Goal: Task Accomplishment & Management: Manage account settings

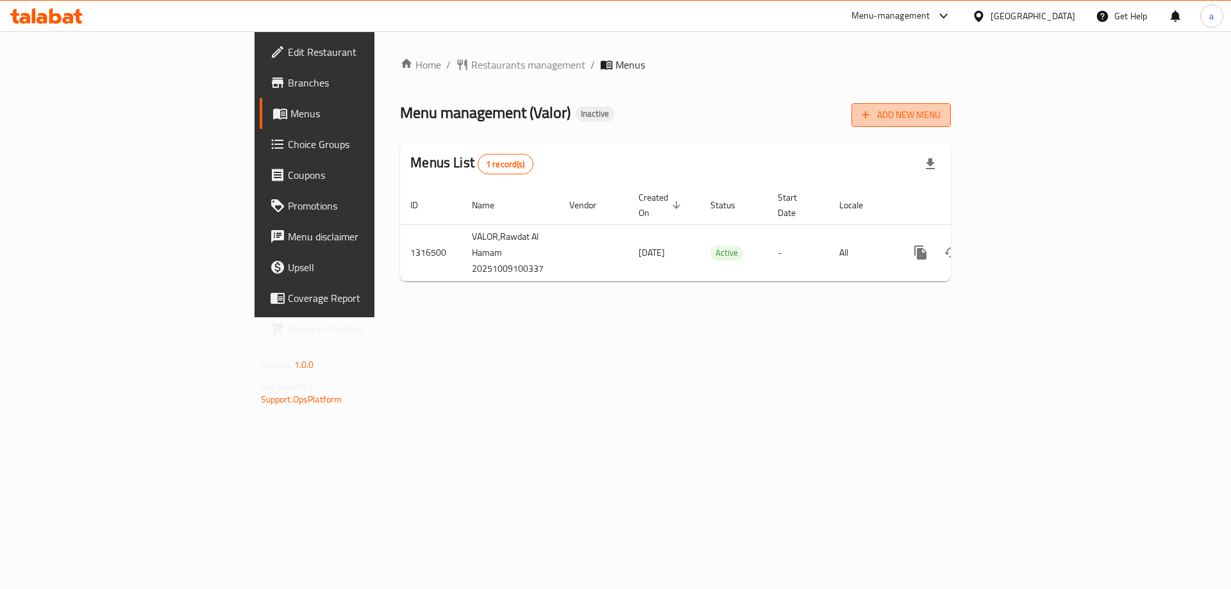
click at [941, 122] on span "Add New Menu" at bounding box center [901, 115] width 79 height 16
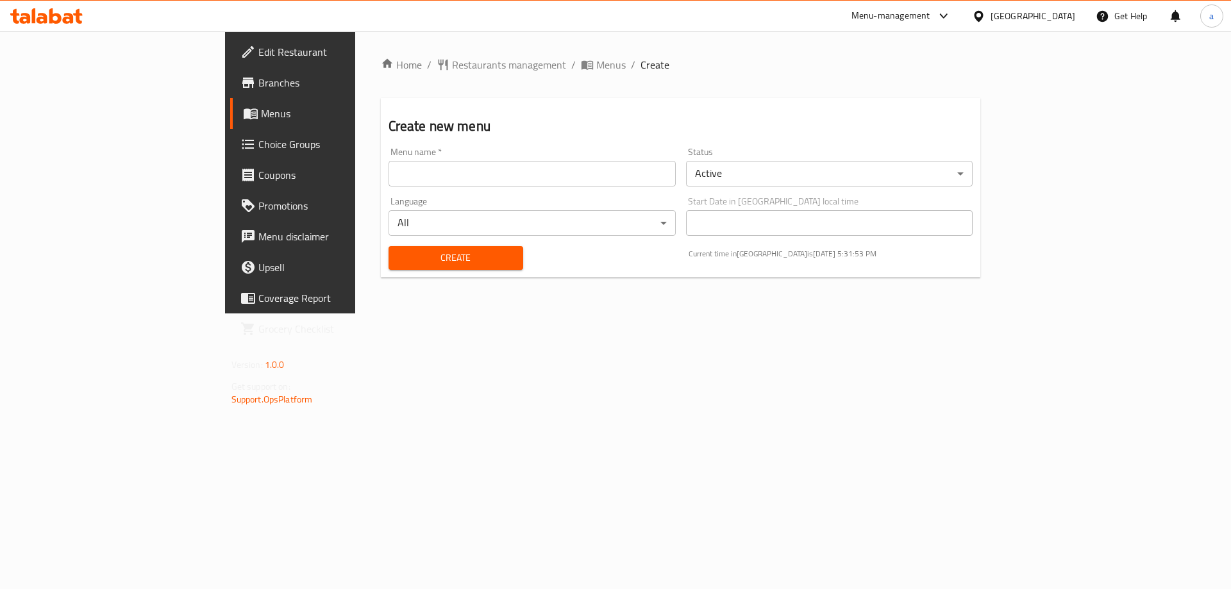
click at [419, 173] on input "text" at bounding box center [532, 174] width 287 height 26
type input "10\9"
click at [399, 255] on span "Create" at bounding box center [456, 258] width 114 height 16
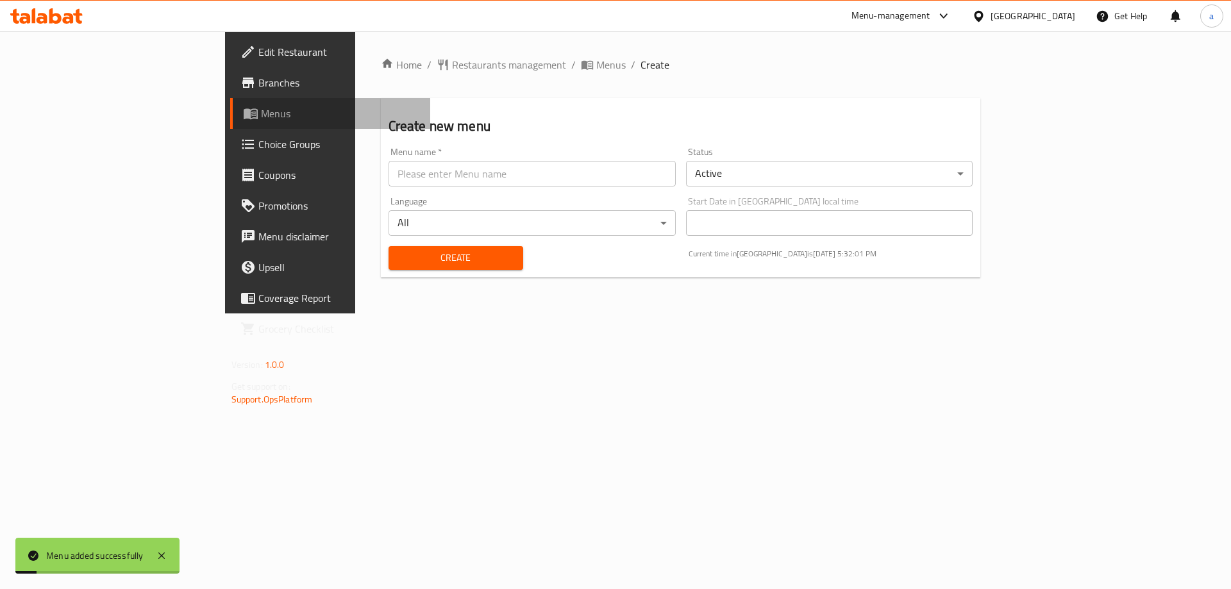
click at [261, 117] on span "Menus" at bounding box center [341, 113] width 160 height 15
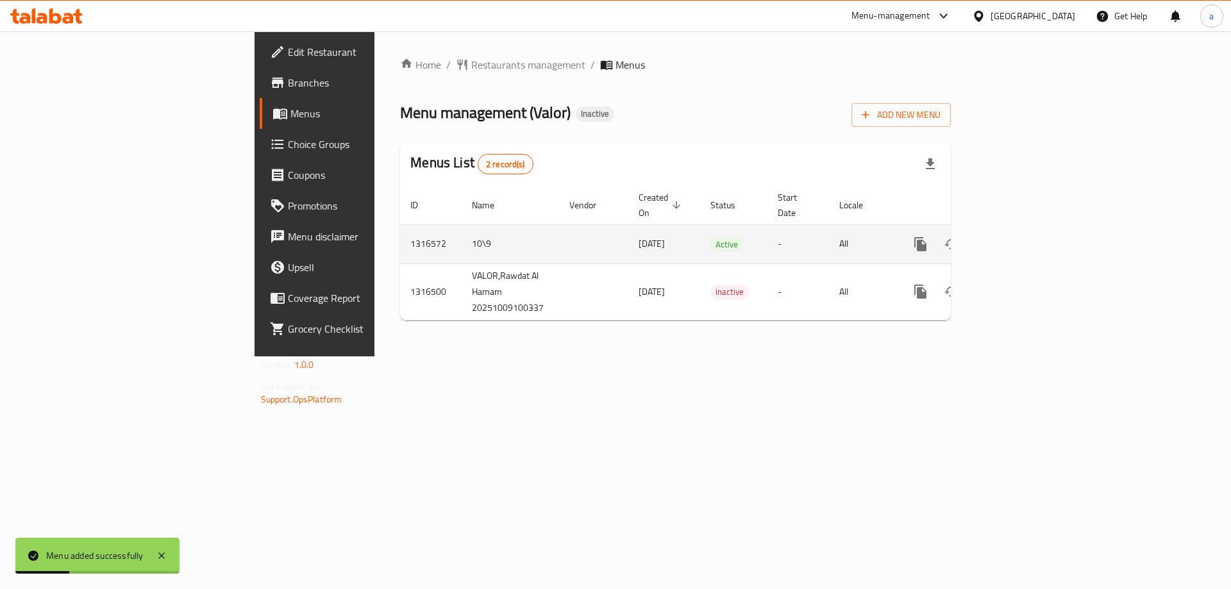
click at [1021, 237] on icon "enhanced table" at bounding box center [1012, 244] width 15 height 15
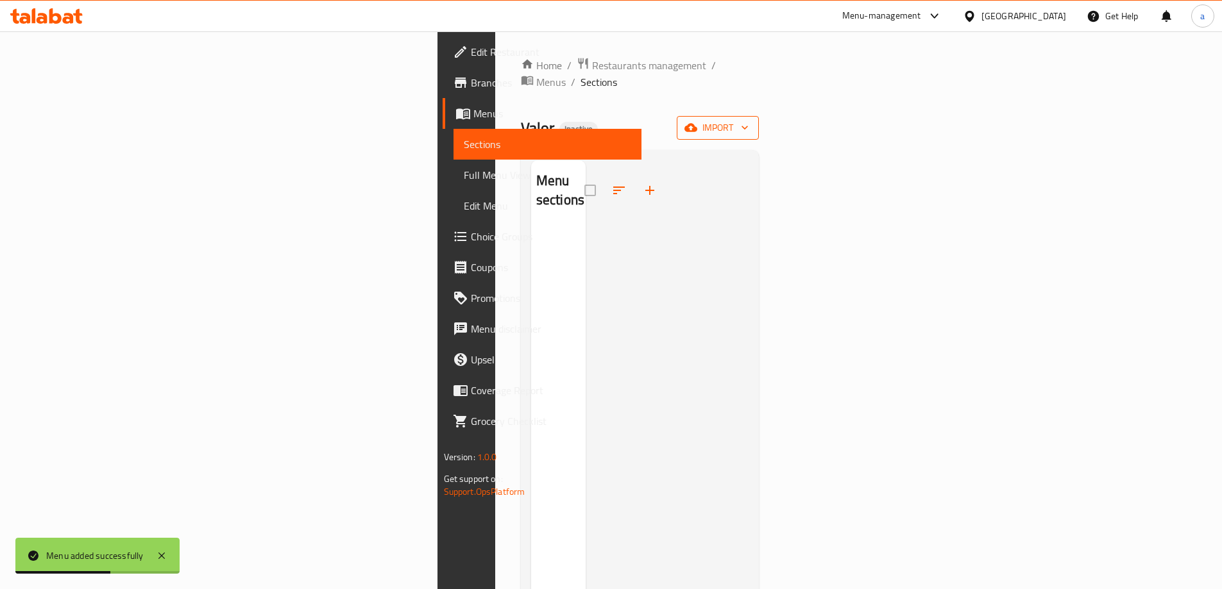
click at [759, 116] on button "import" at bounding box center [717, 128] width 82 height 24
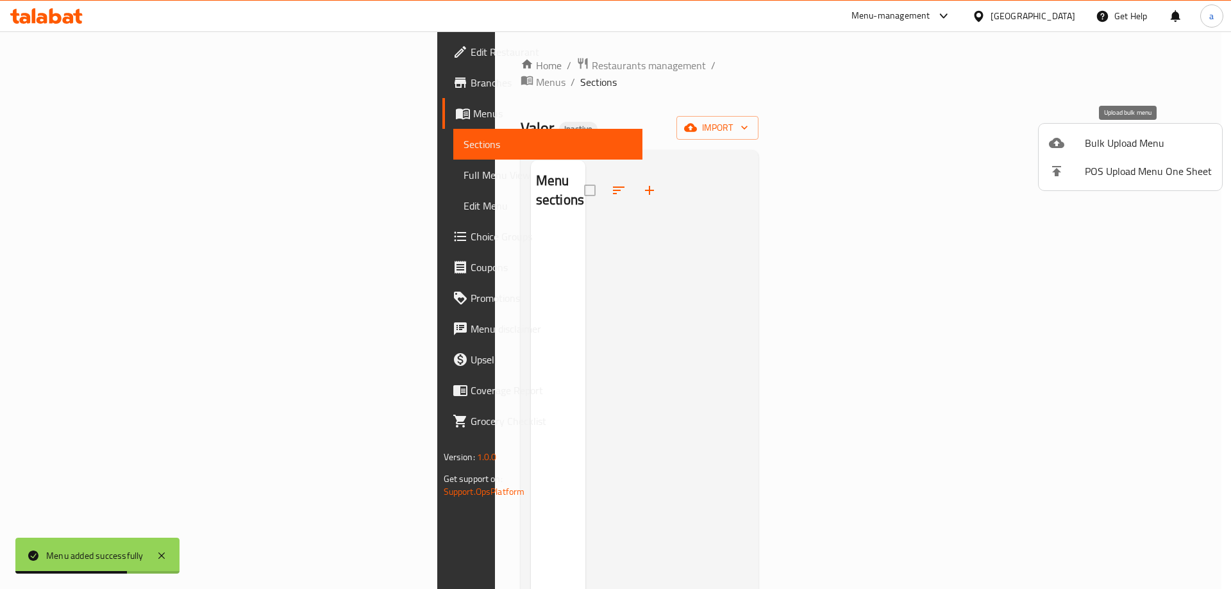
click at [1134, 144] on span "Bulk Upload Menu" at bounding box center [1148, 142] width 127 height 15
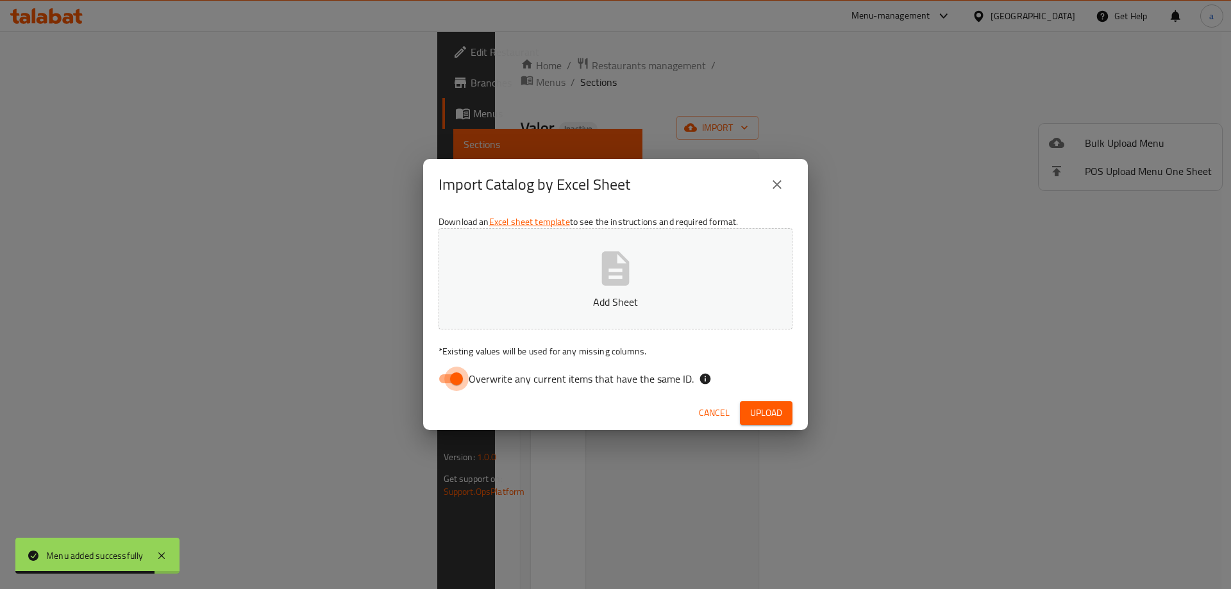
click at [454, 386] on input "Overwrite any current items that have the same ID." at bounding box center [456, 379] width 73 height 24
checkbox input "false"
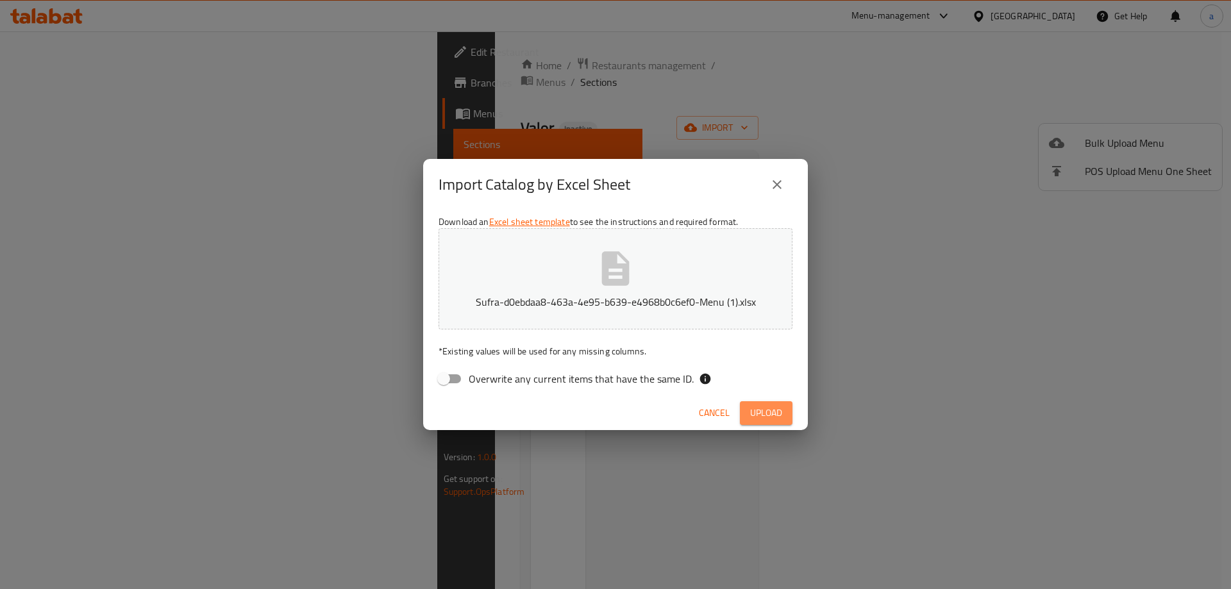
click at [773, 408] on span "Upload" at bounding box center [766, 413] width 32 height 16
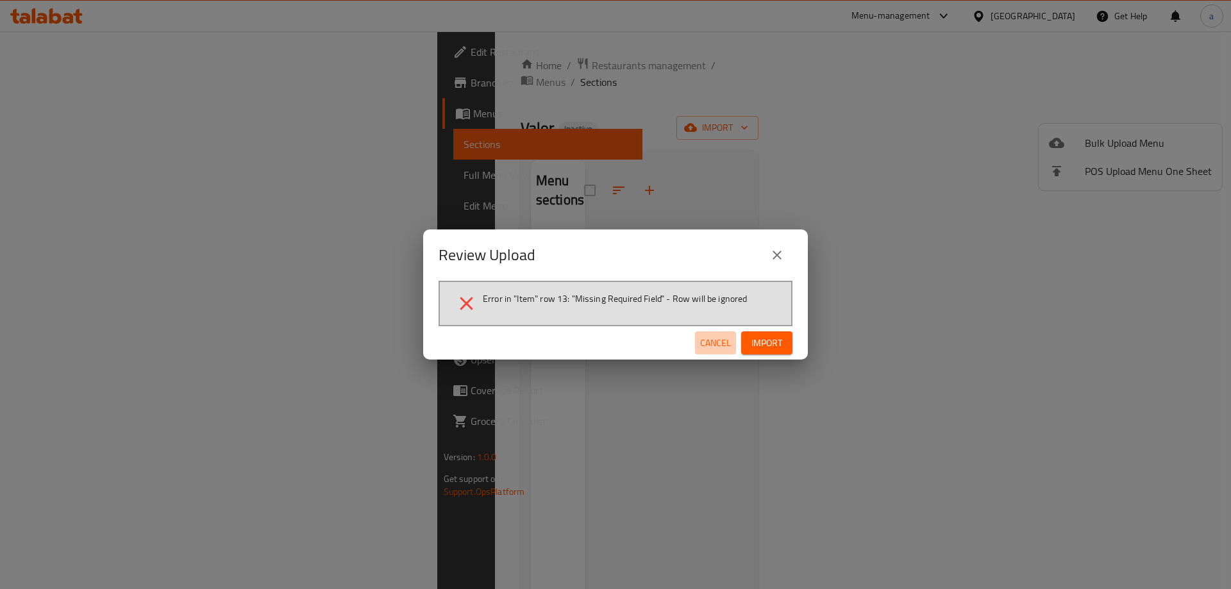
click at [721, 339] on span "Cancel" at bounding box center [715, 343] width 31 height 16
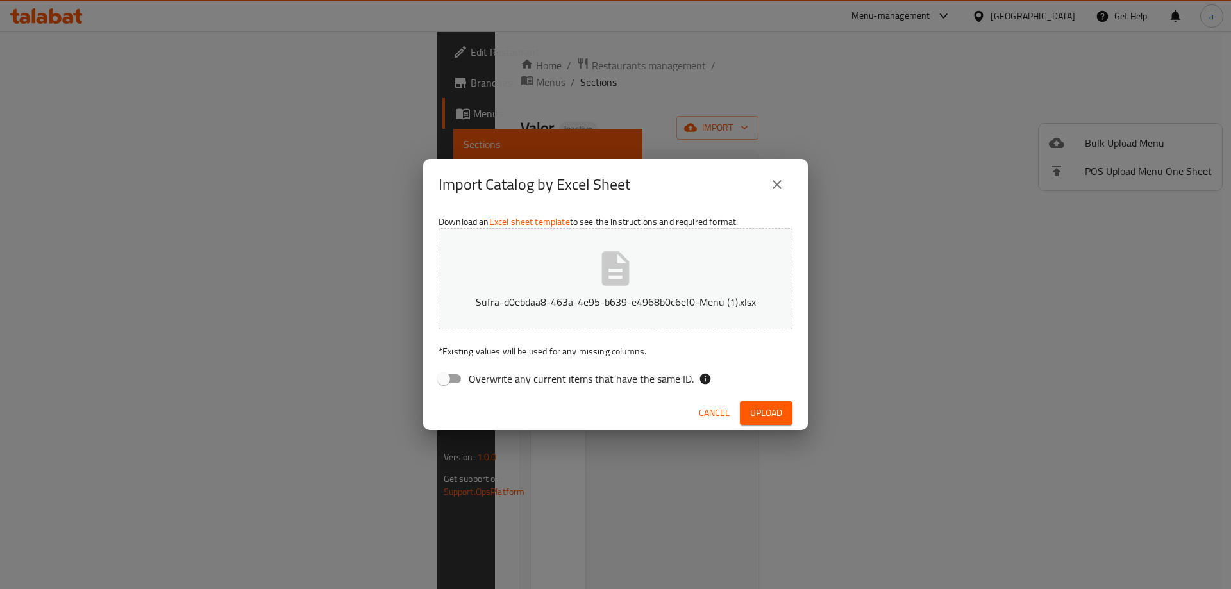
click at [769, 189] on icon "close" at bounding box center [776, 184] width 15 height 15
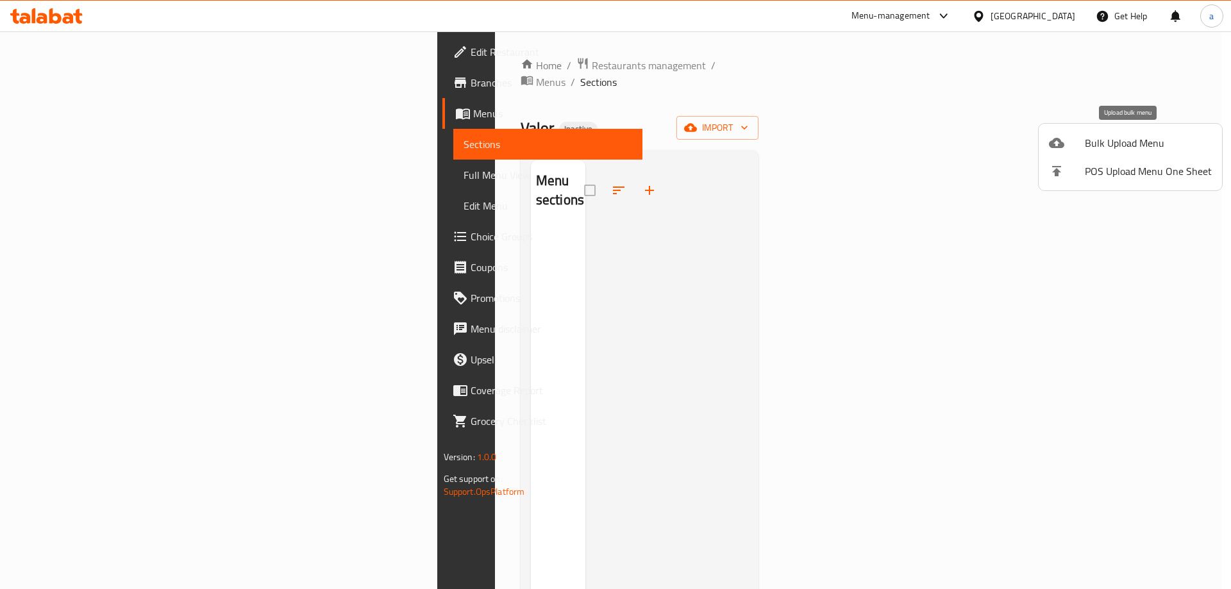
click at [1149, 147] on span "Bulk Upload Menu" at bounding box center [1148, 142] width 127 height 15
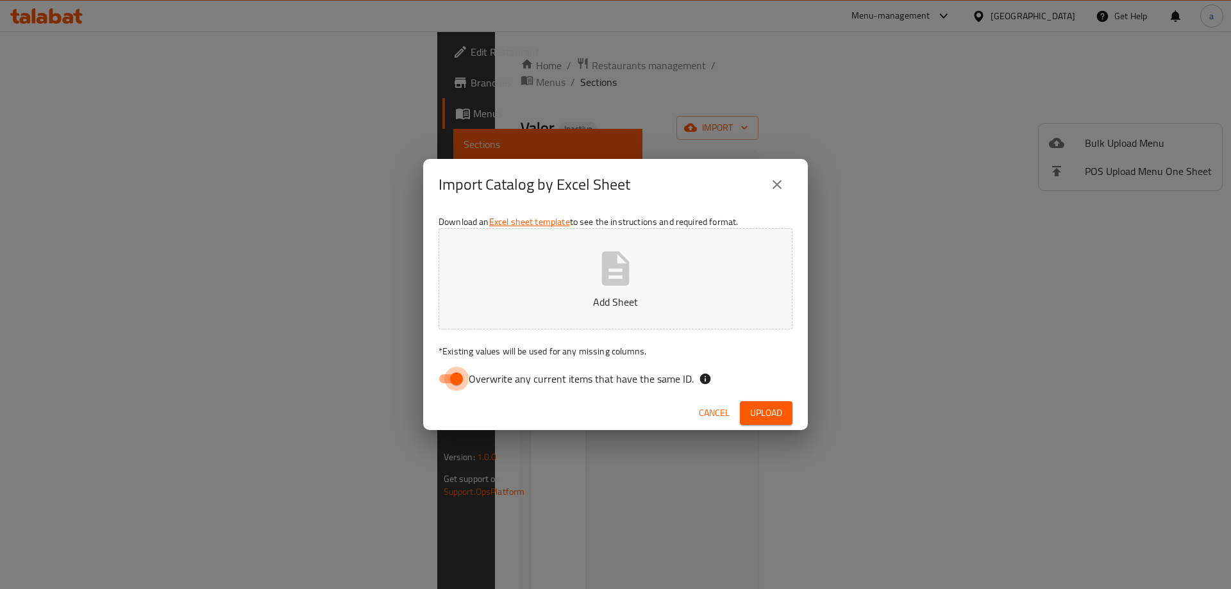
click at [451, 382] on input "Overwrite any current items that have the same ID." at bounding box center [456, 379] width 73 height 24
checkbox input "false"
click at [764, 411] on span "Upload" at bounding box center [766, 413] width 32 height 16
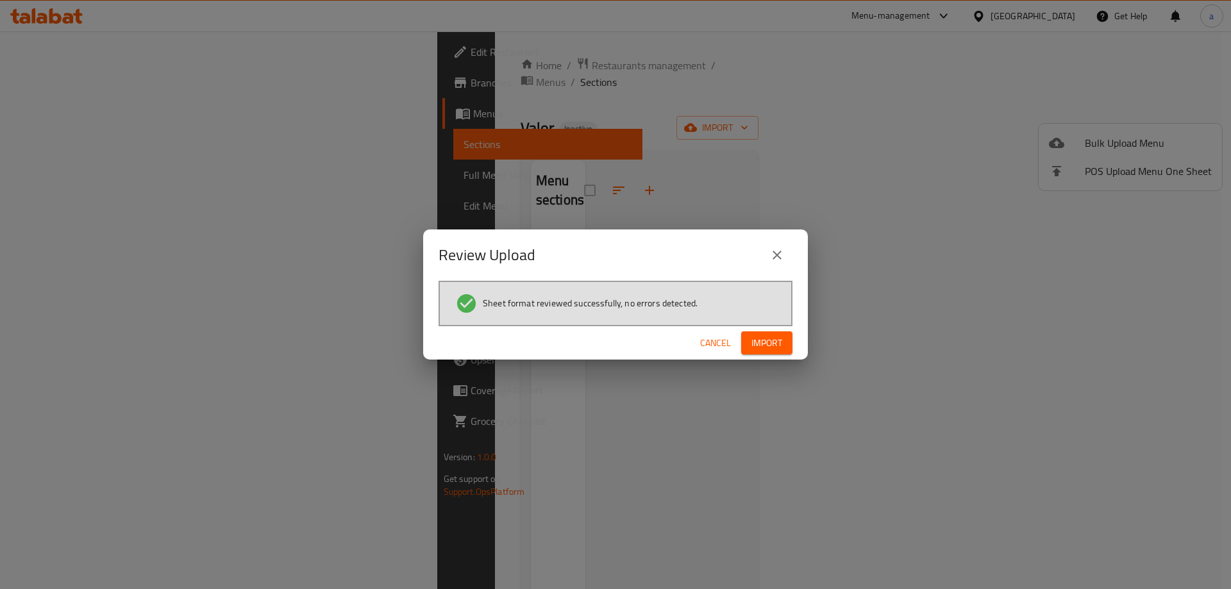
click at [764, 341] on span "Import" at bounding box center [767, 343] width 31 height 16
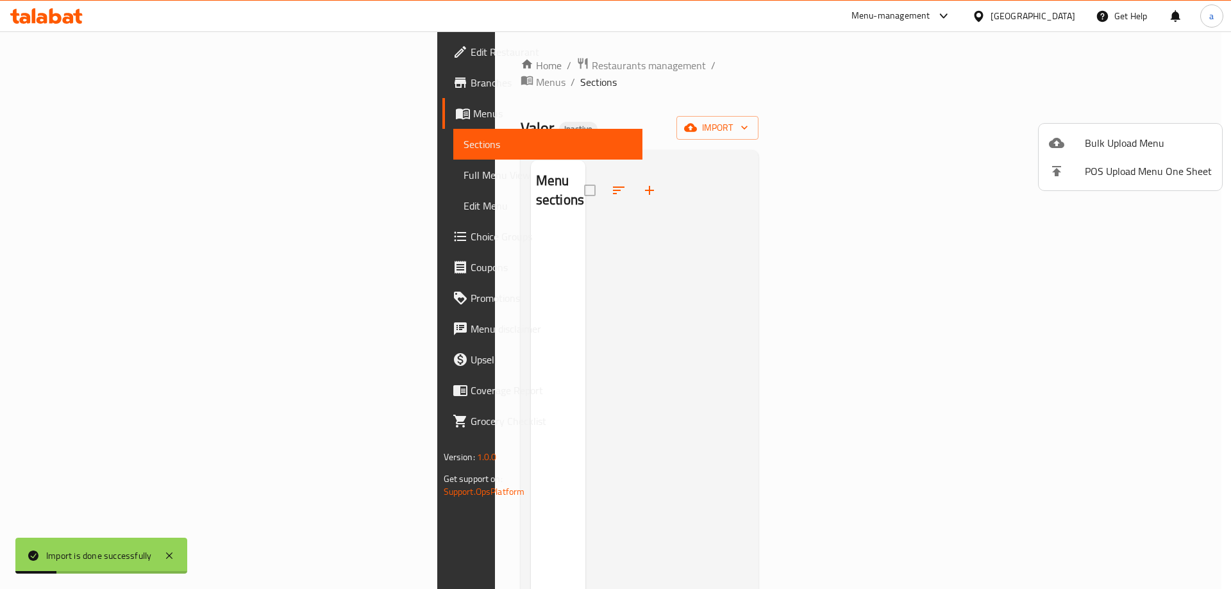
click at [1038, 230] on div at bounding box center [615, 294] width 1231 height 589
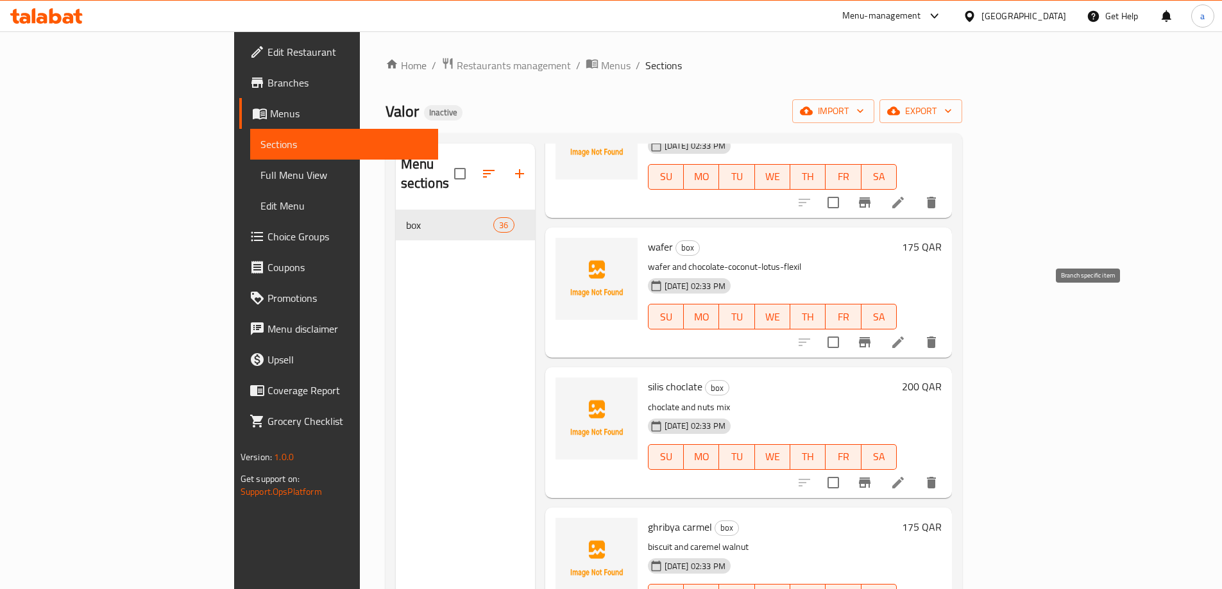
scroll to position [898, 0]
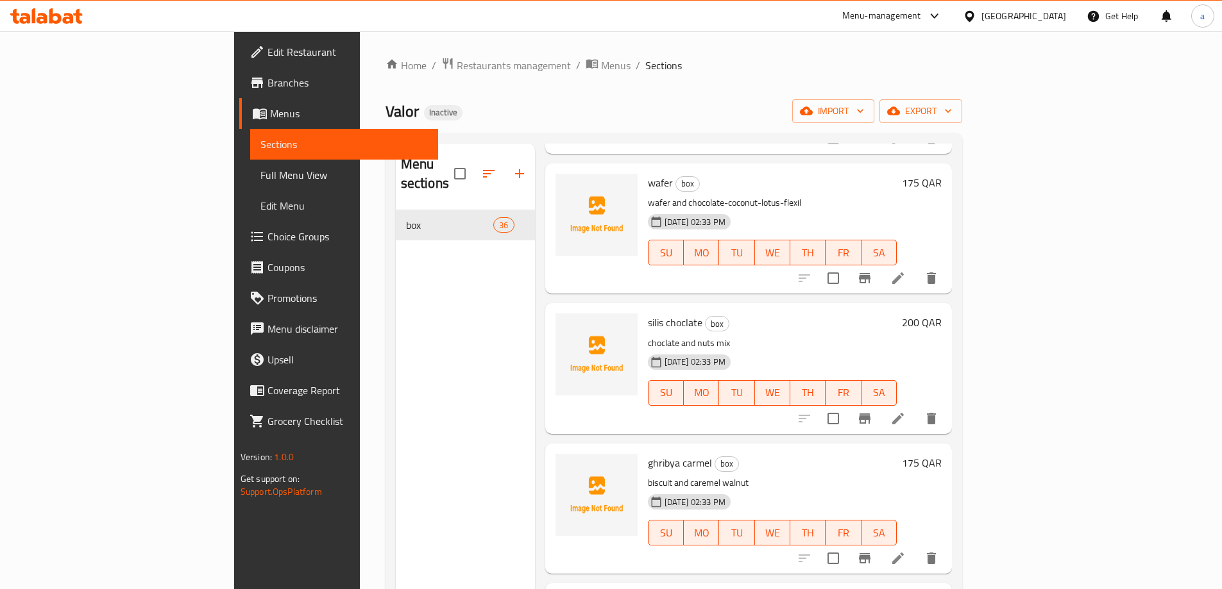
click at [897, 454] on h6 "ghribya carmel box" at bounding box center [772, 463] width 249 height 18
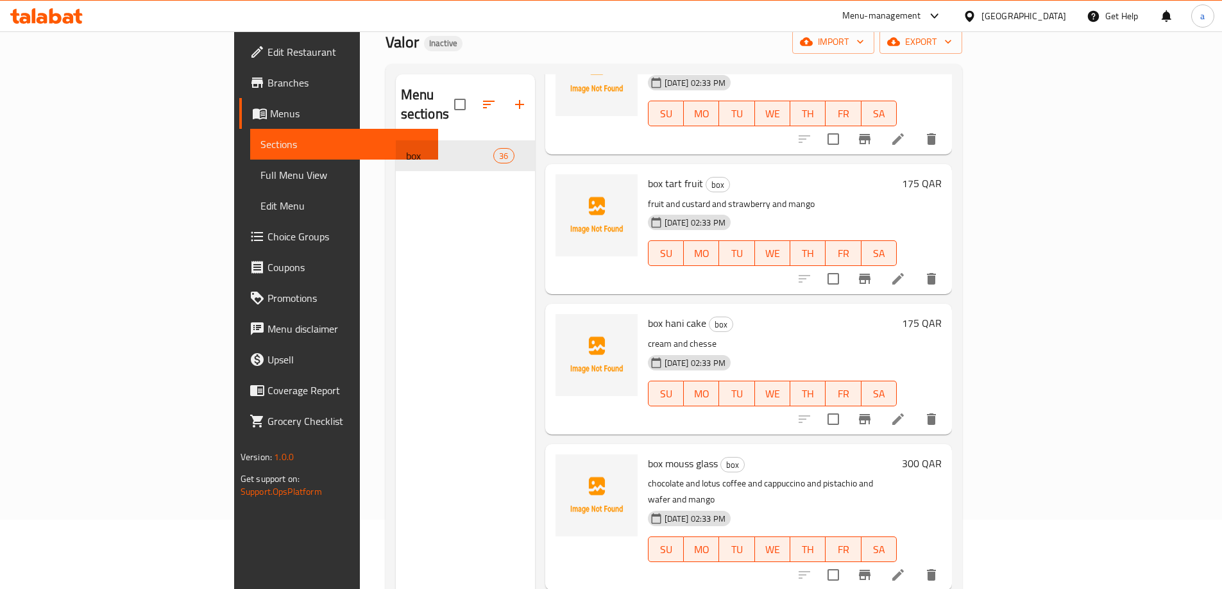
scroll to position [0, 0]
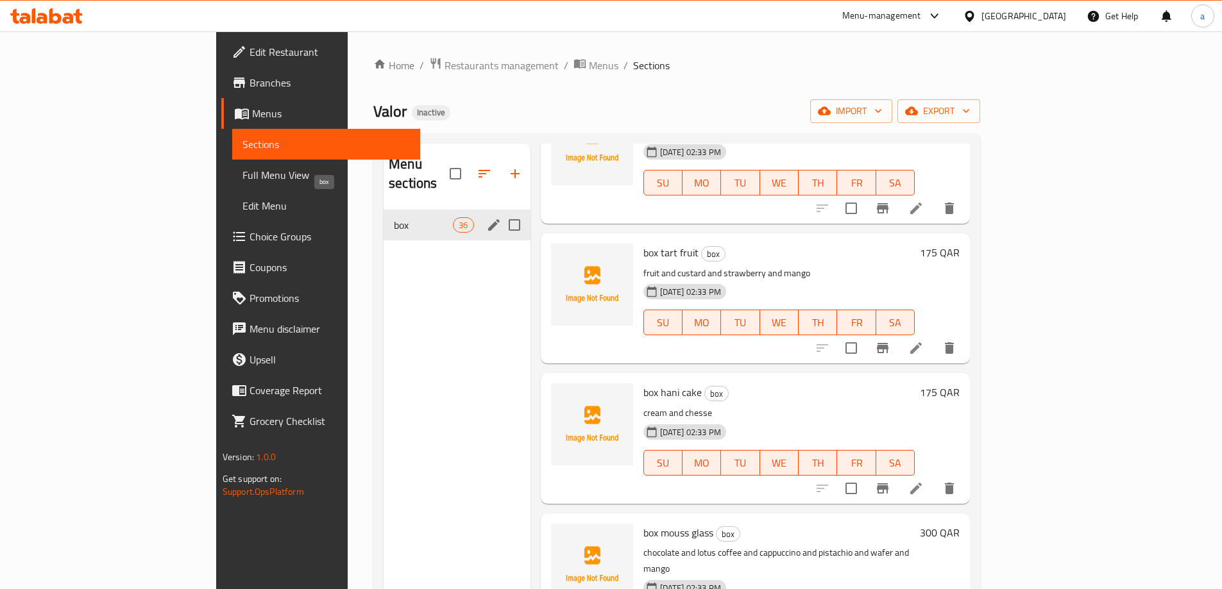
click at [394, 217] on span "box" at bounding box center [423, 224] width 59 height 15
click at [486, 217] on icon "edit" at bounding box center [493, 224] width 15 height 15
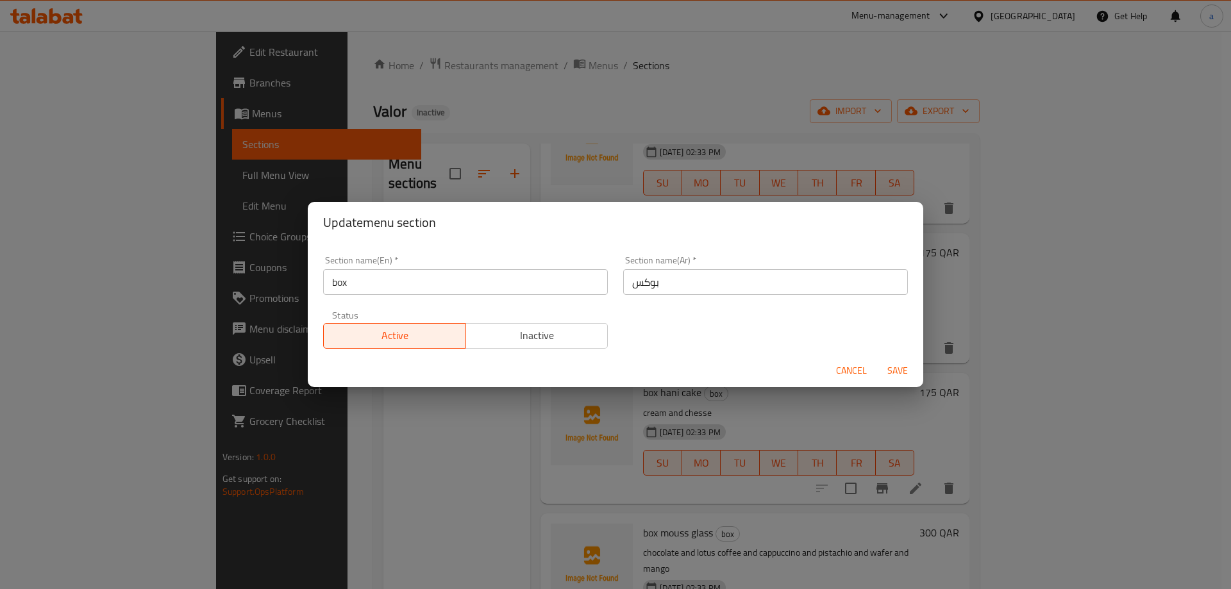
click at [408, 456] on div "Update menu section Section name(En)   * box Section name(En) * Section name(Ar…" at bounding box center [615, 294] width 1231 height 589
click at [858, 367] on span "Cancel" at bounding box center [851, 371] width 31 height 16
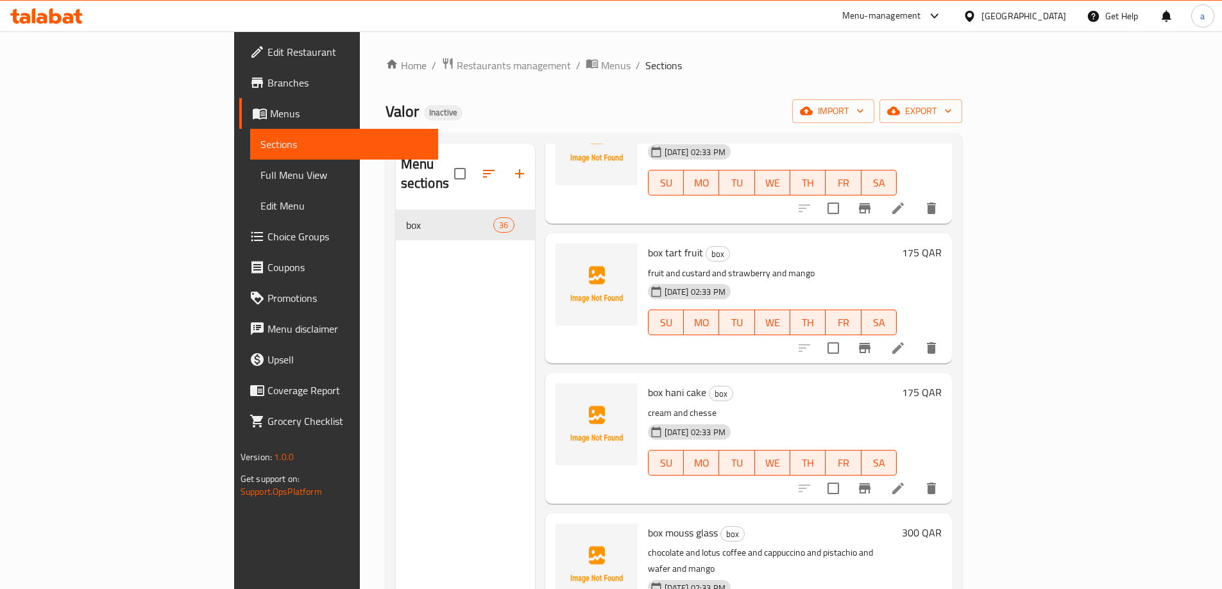
click at [260, 174] on span "Full Menu View" at bounding box center [343, 174] width 167 height 15
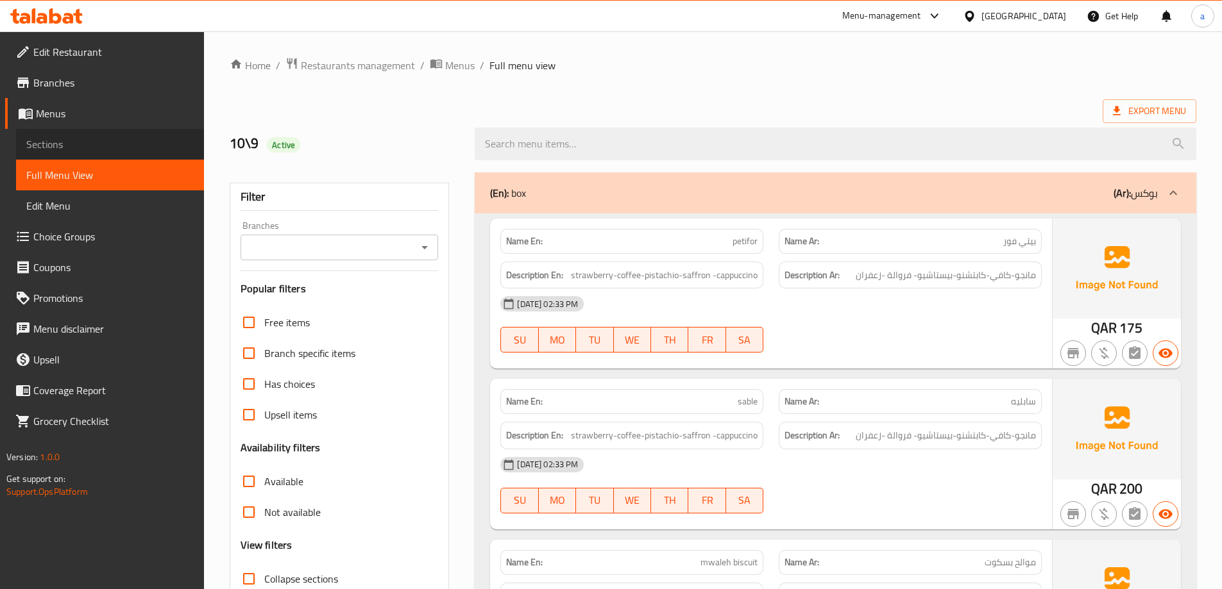
click at [147, 153] on link "Sections" at bounding box center [110, 144] width 188 height 31
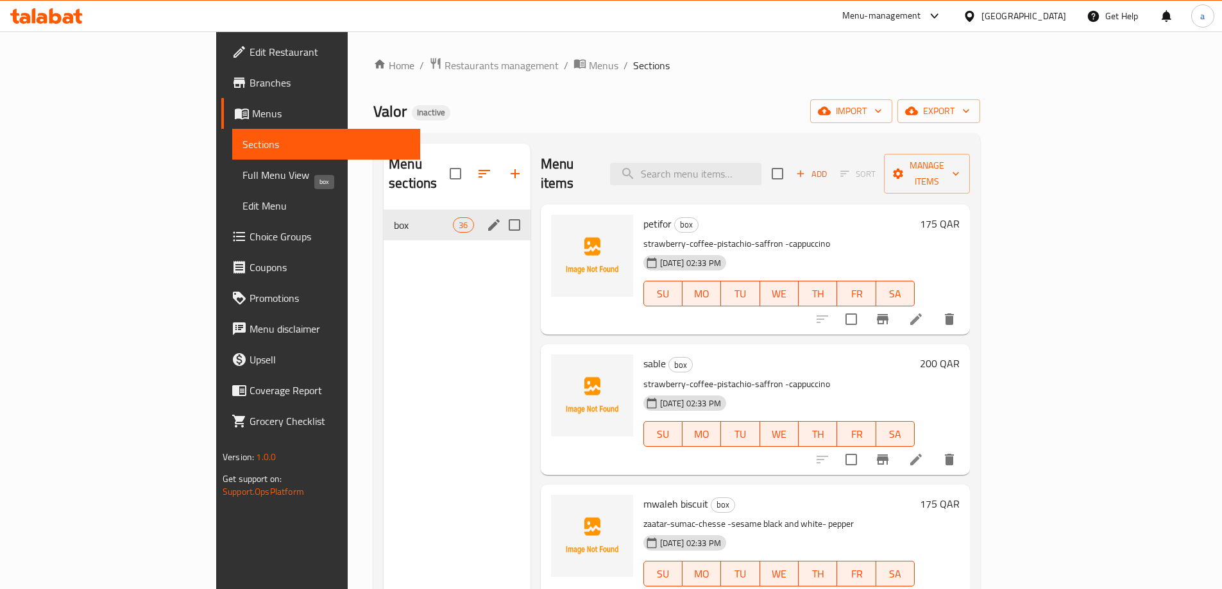
click at [394, 217] on span "box" at bounding box center [423, 224] width 59 height 15
click at [501, 212] on input "Menu sections" at bounding box center [514, 225] width 27 height 27
checkbox input "true"
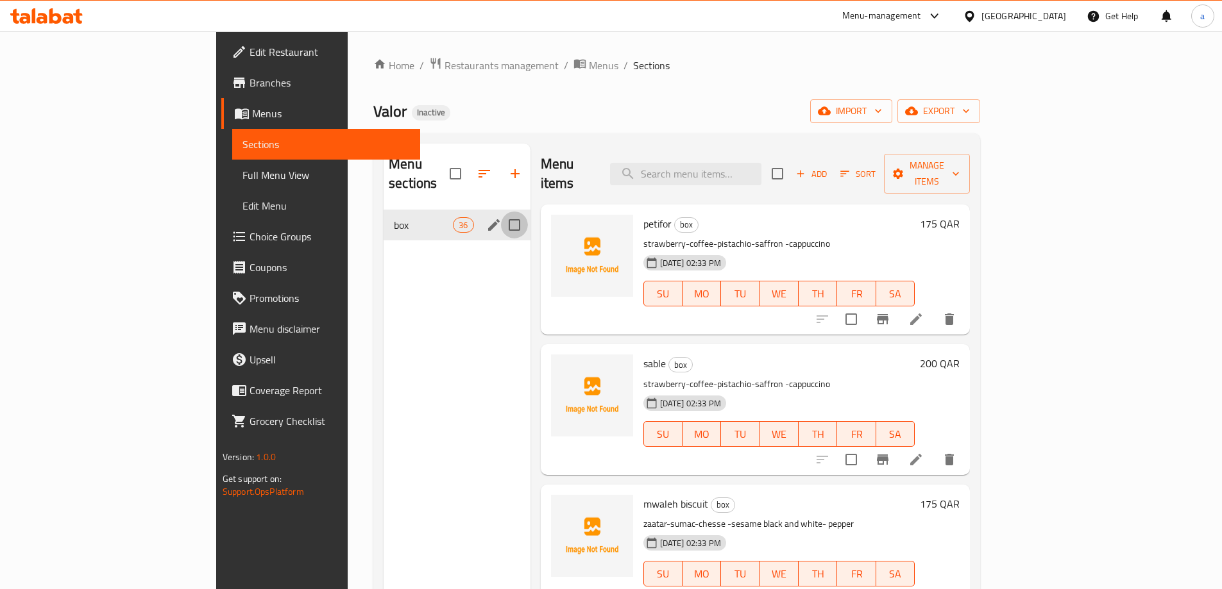
checkbox input "true"
click at [501, 212] on input "Menu sections" at bounding box center [514, 225] width 27 height 27
checkbox input "false"
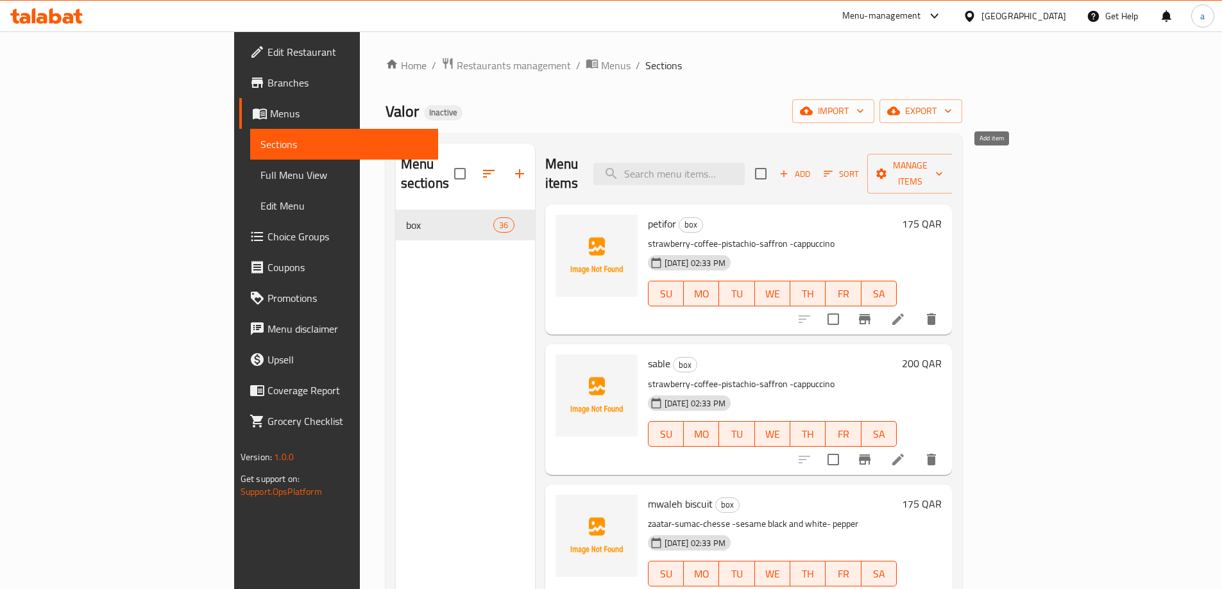
click at [812, 167] on span "Add" at bounding box center [794, 174] width 35 height 15
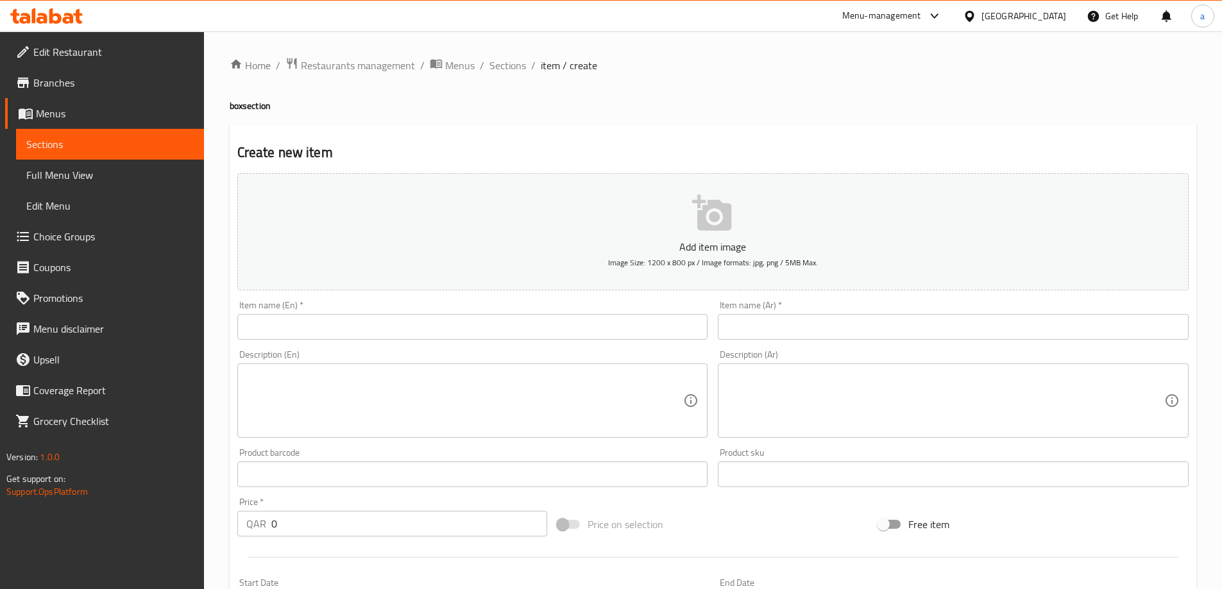
click at [340, 332] on input "text" at bounding box center [472, 327] width 471 height 26
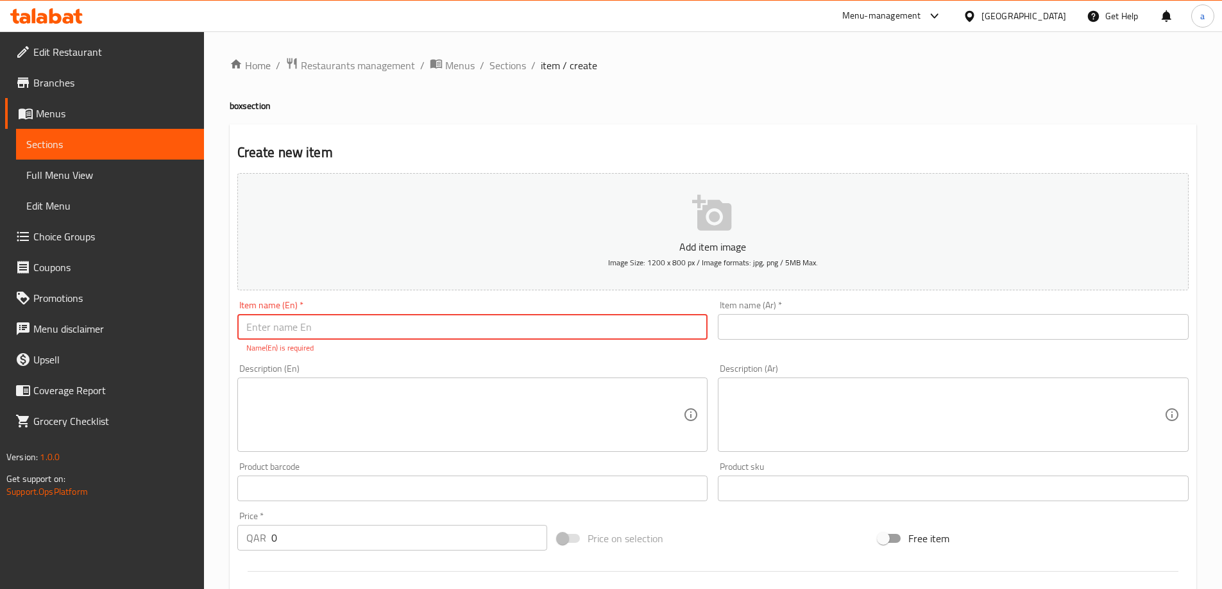
click at [433, 330] on input "text" at bounding box center [472, 327] width 471 height 26
paste input "box mini tart"
type input "box mini tart"
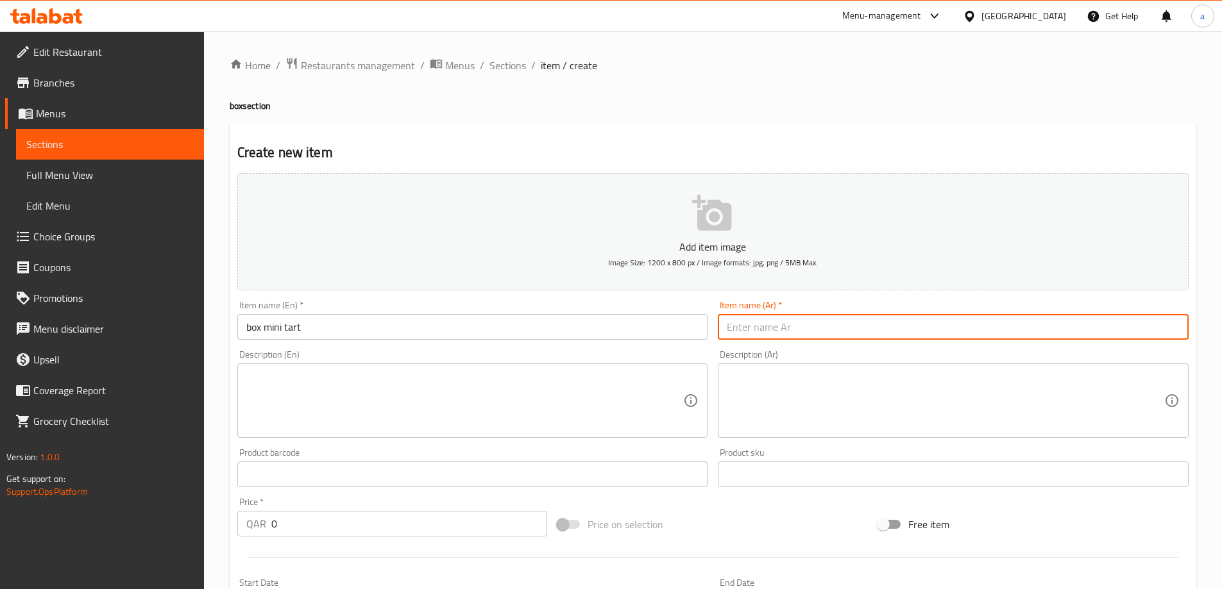
click at [962, 335] on input "text" at bounding box center [953, 327] width 471 height 26
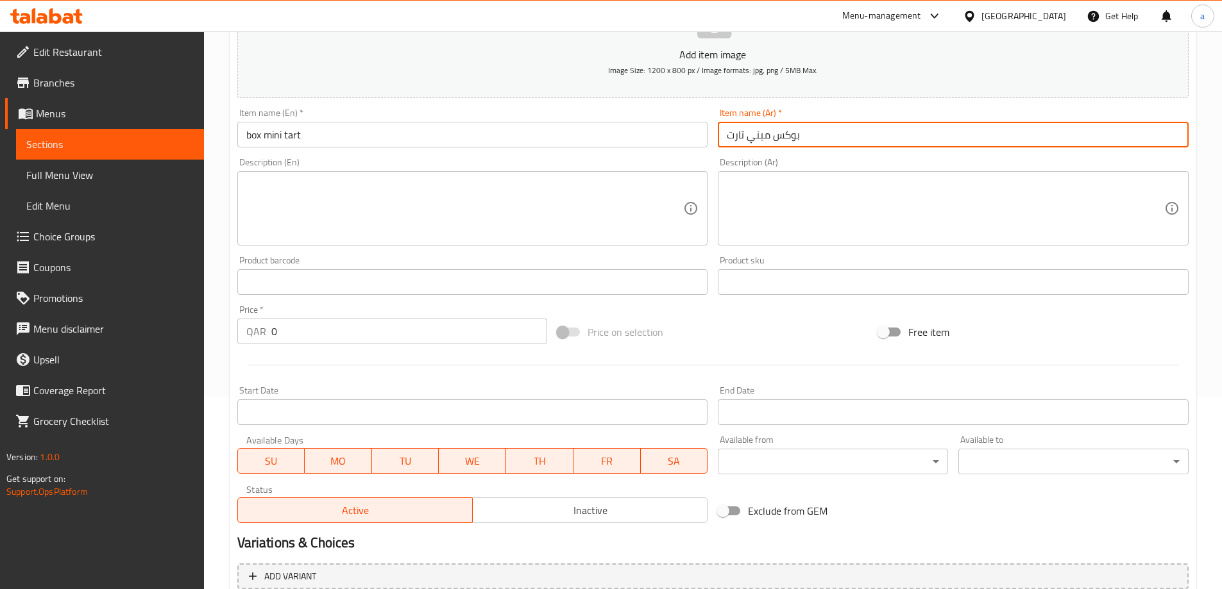
type input "بوكس ميني تارت"
click at [367, 328] on input "0" at bounding box center [409, 332] width 276 height 26
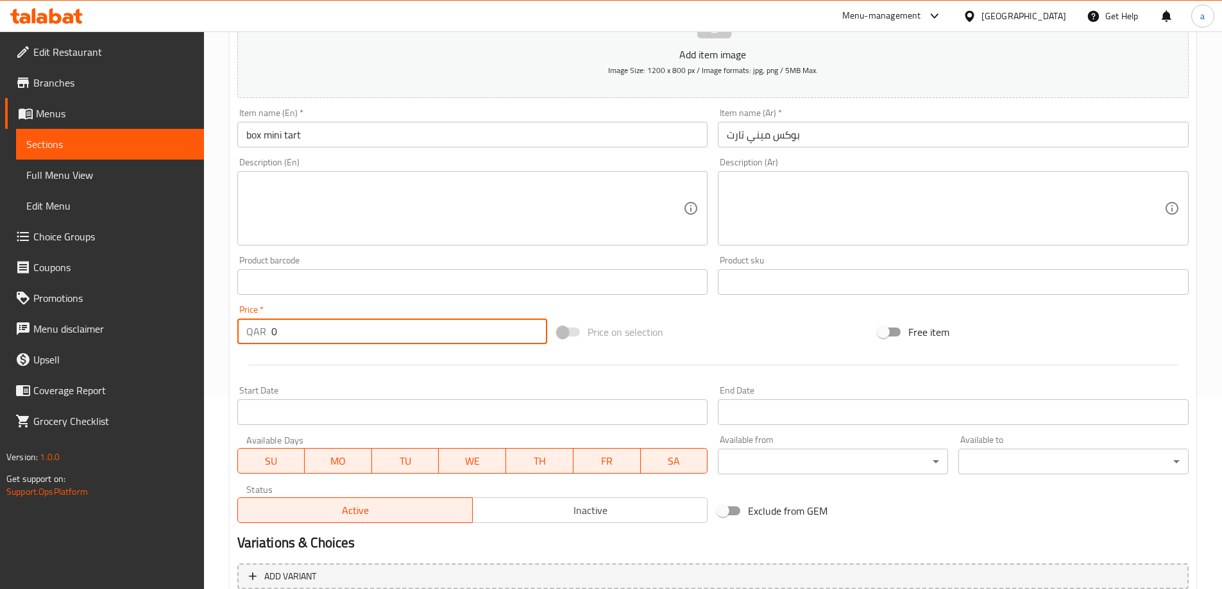
click at [366, 328] on input "0" at bounding box center [409, 332] width 276 height 26
drag, startPoint x: 366, startPoint y: 328, endPoint x: 326, endPoint y: 338, distance: 40.9
click at [332, 338] on input "0" at bounding box center [409, 332] width 276 height 26
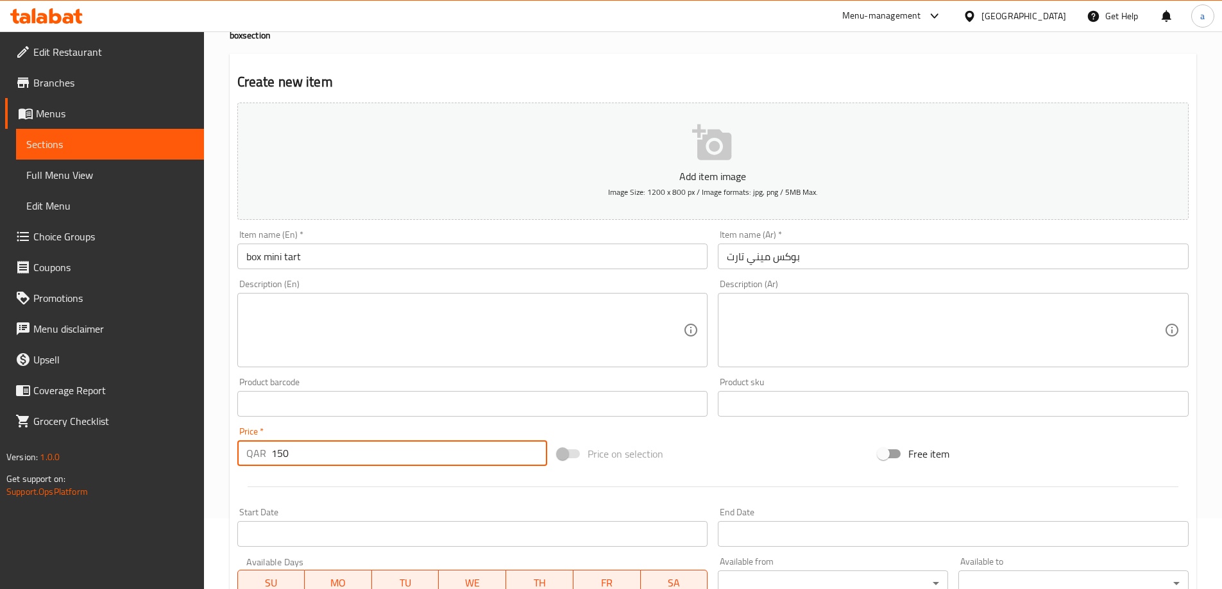
scroll to position [317, 0]
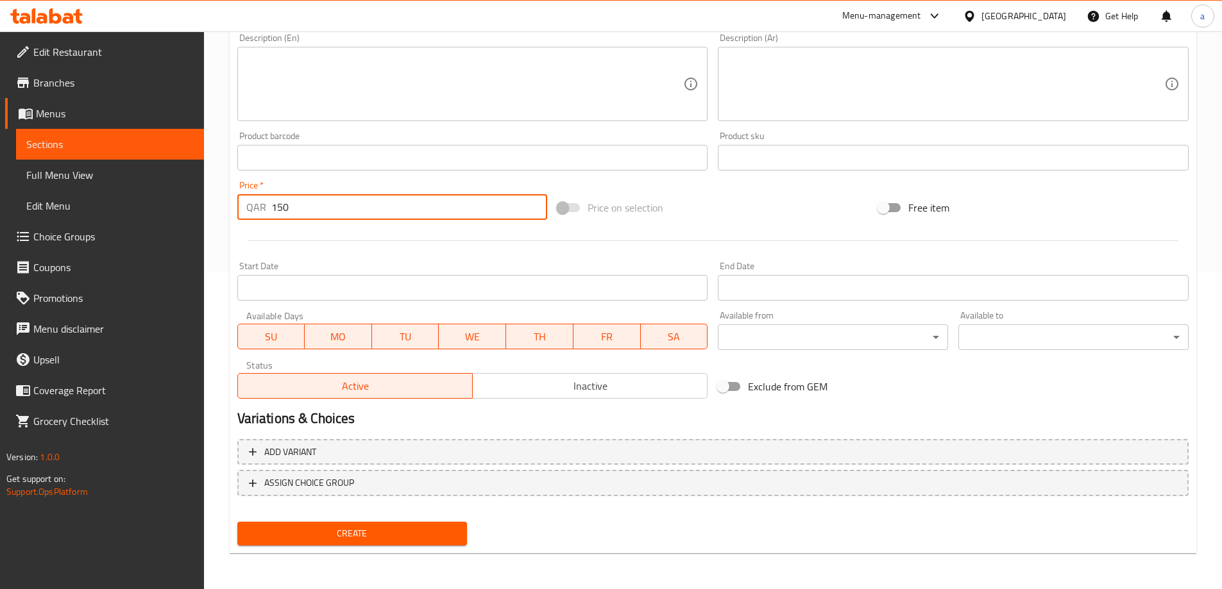
type input "150"
click at [363, 526] on span "Create" at bounding box center [353, 534] width 210 height 16
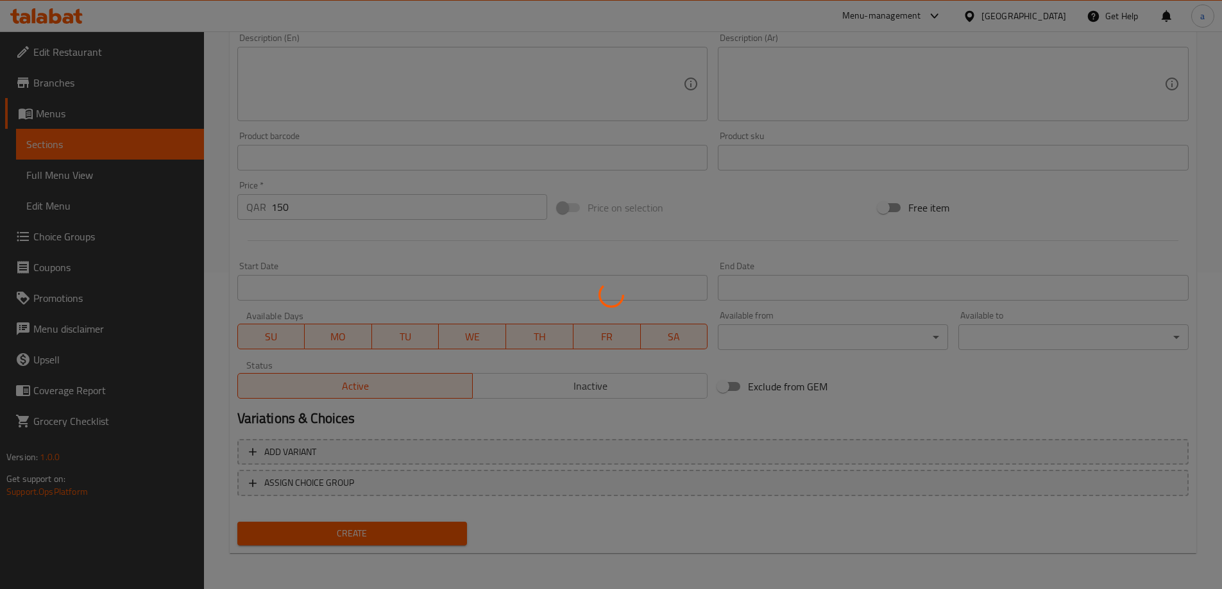
type input "0"
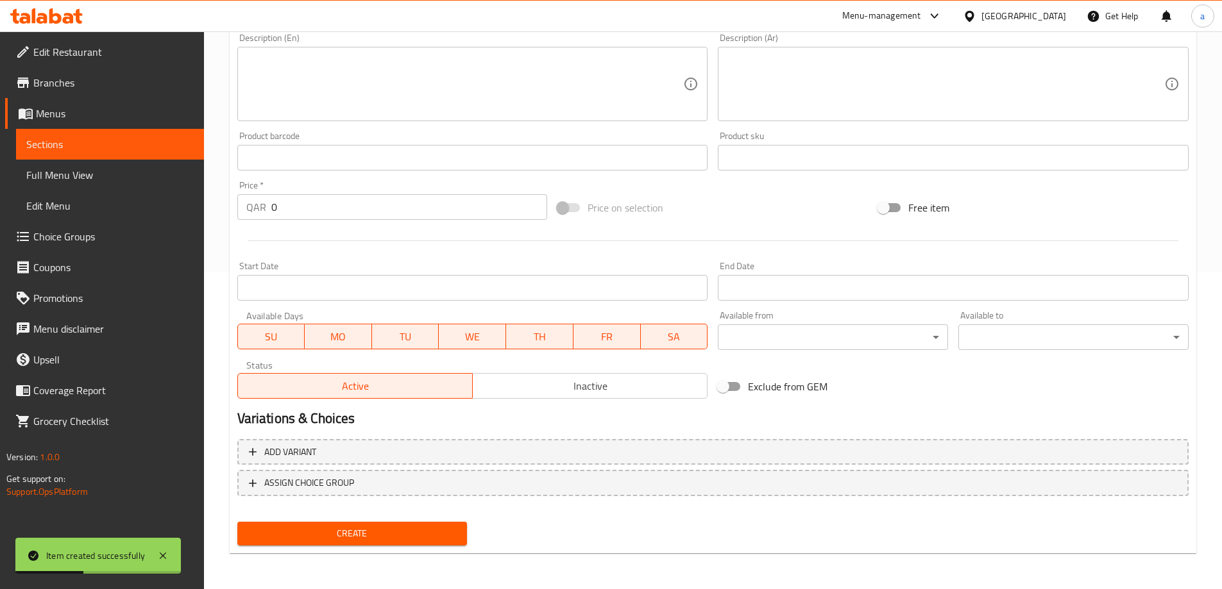
click at [129, 143] on span "Sections" at bounding box center [109, 144] width 167 height 15
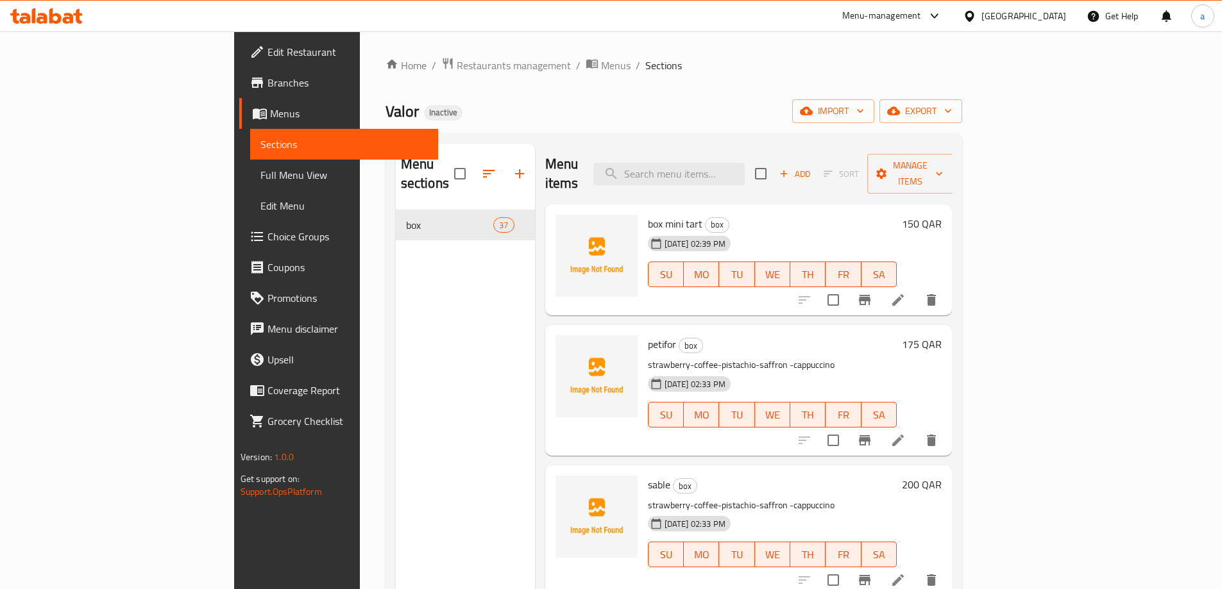
click at [260, 183] on span "Full Menu View" at bounding box center [343, 174] width 167 height 15
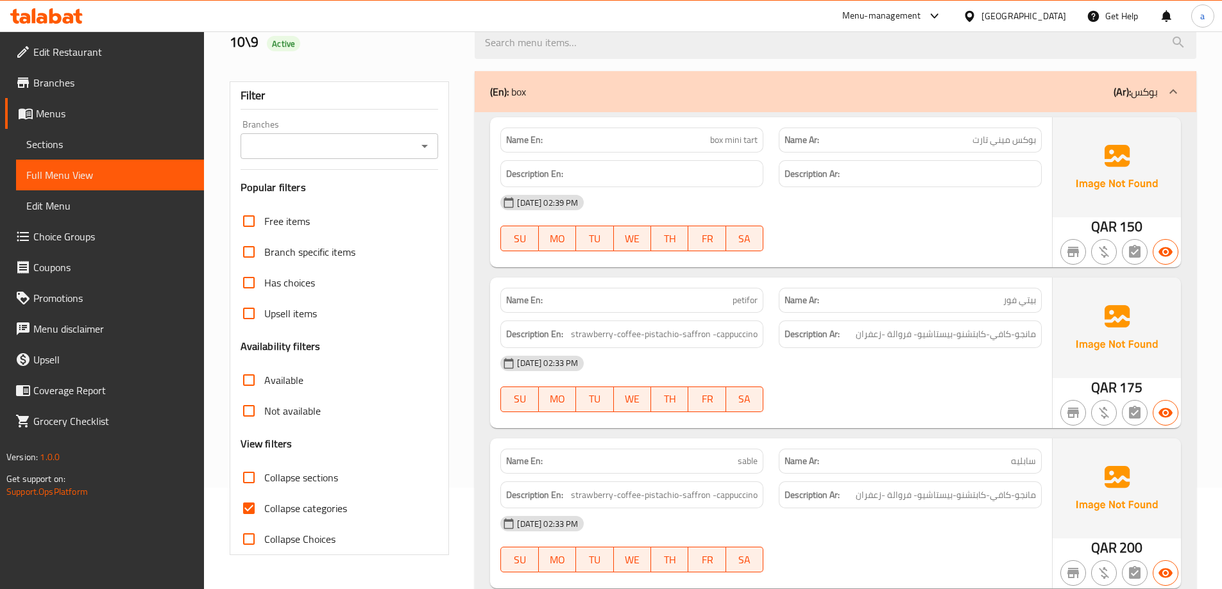
scroll to position [256, 0]
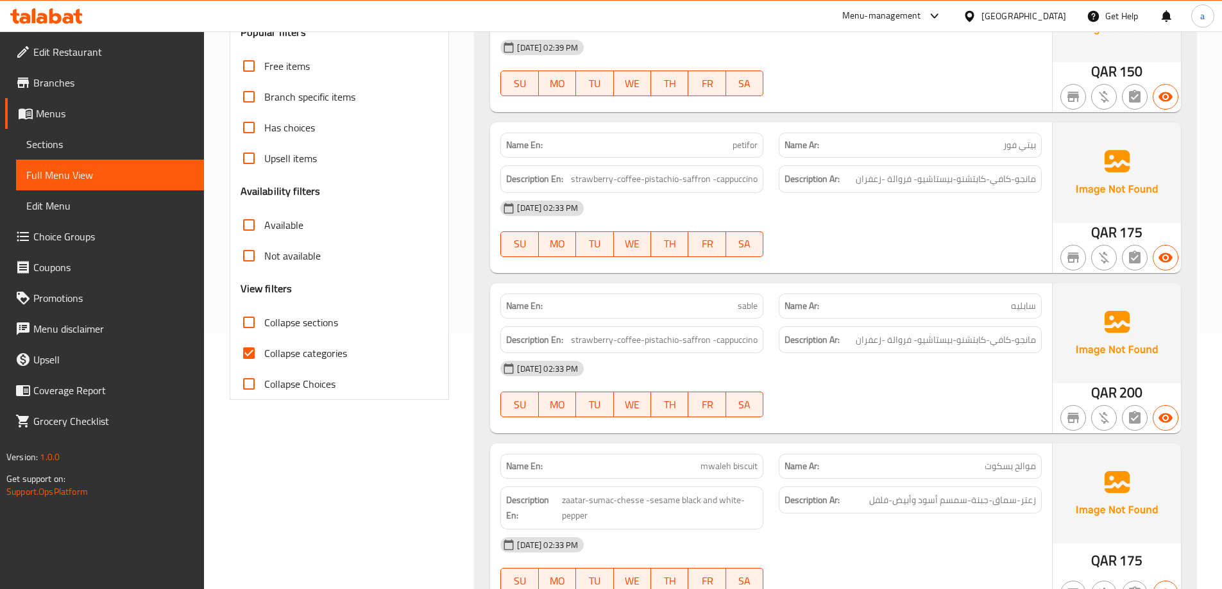
click at [248, 348] on input "Collapse categories" at bounding box center [248, 353] width 31 height 31
checkbox input "false"
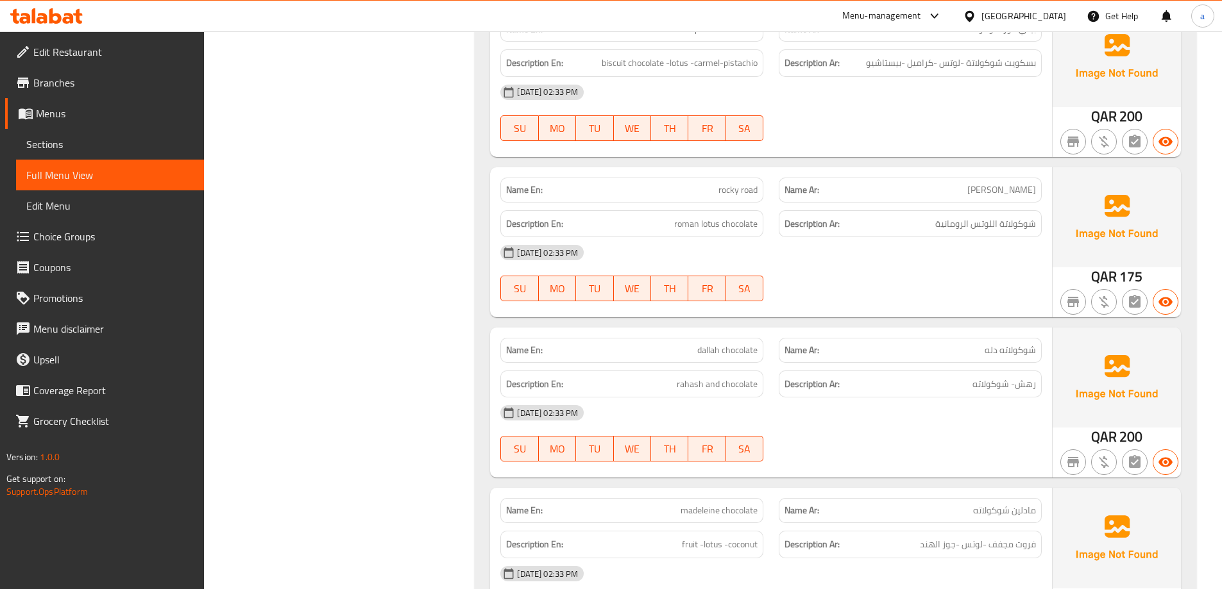
scroll to position [0, 0]
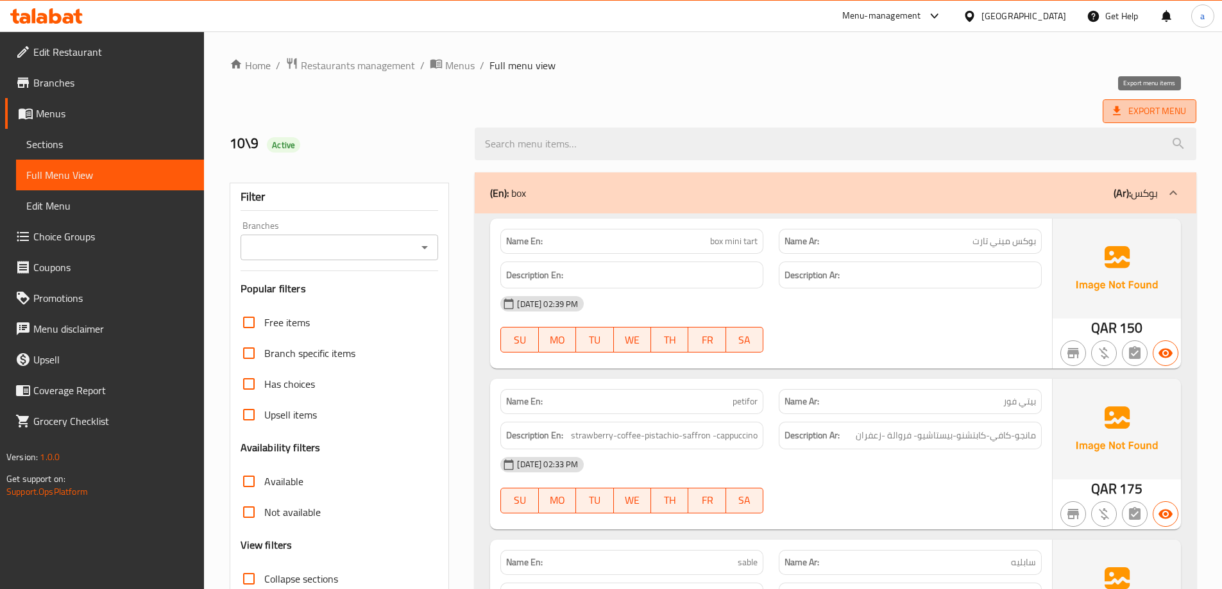
click at [1150, 109] on span "Export Menu" at bounding box center [1149, 111] width 73 height 16
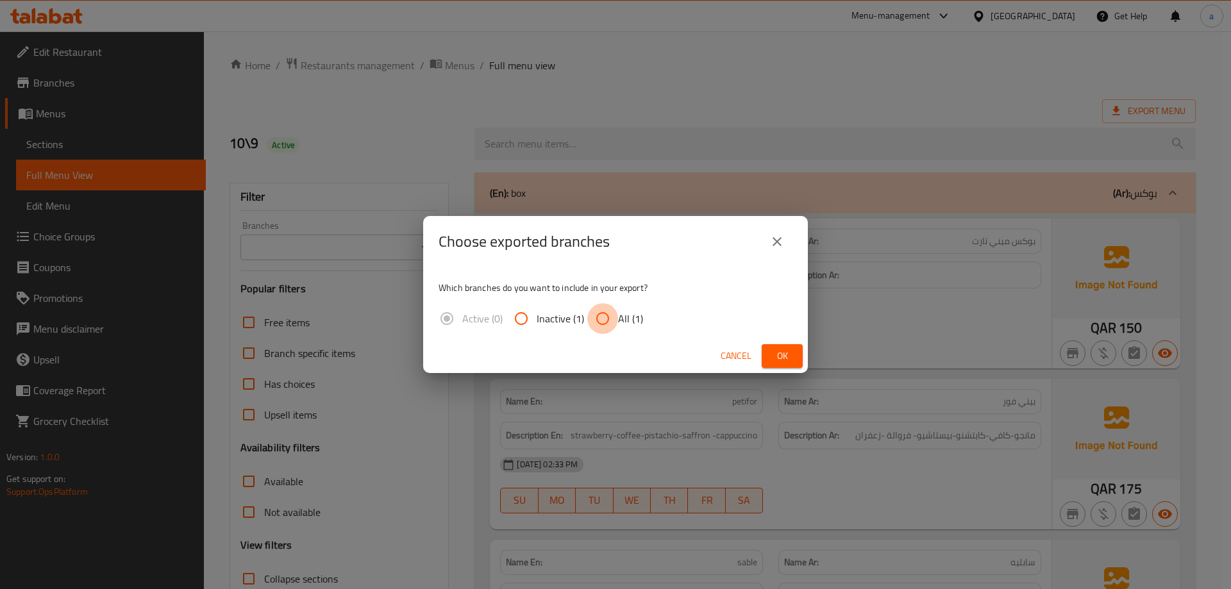
click at [595, 313] on input "All (1)" at bounding box center [602, 318] width 31 height 31
radio input "true"
click at [782, 358] on span "Ok" at bounding box center [782, 356] width 21 height 16
